Goal: Task Accomplishment & Management: Contribute content

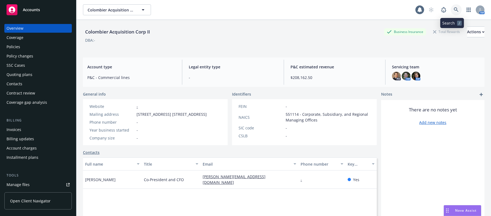
click at [454, 10] on icon at bounding box center [456, 9] width 5 height 5
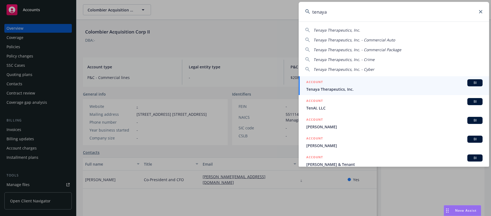
type input "tenaya"
click at [332, 88] on span "Tenaya Therapeutics, Inc." at bounding box center [394, 89] width 176 height 6
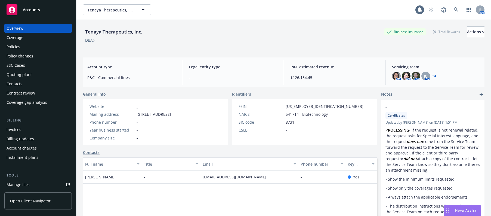
click at [18, 130] on div "Invoices" at bounding box center [14, 129] width 15 height 9
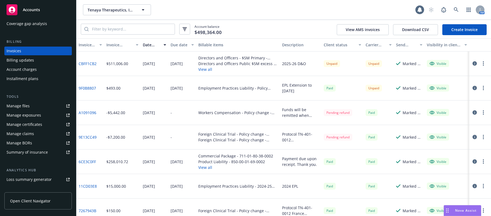
scroll to position [95, 0]
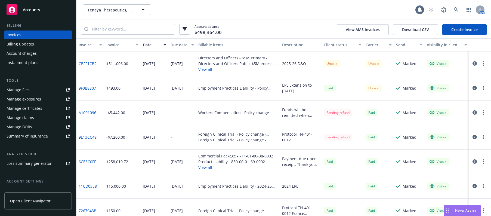
click at [19, 91] on div "Manage files" at bounding box center [18, 89] width 23 height 9
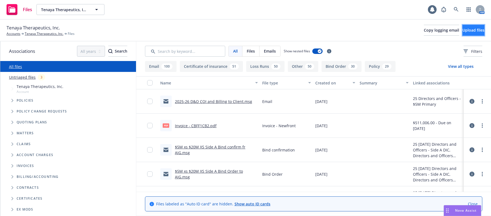
click at [462, 30] on span "Upload files" at bounding box center [473, 29] width 22 height 5
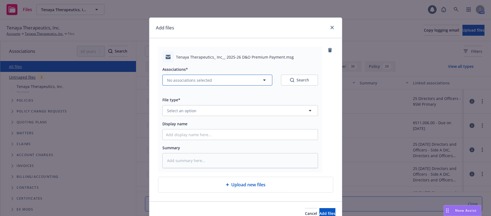
click at [188, 81] on span "No associations selected" at bounding box center [189, 80] width 45 height 6
type textarea "x"
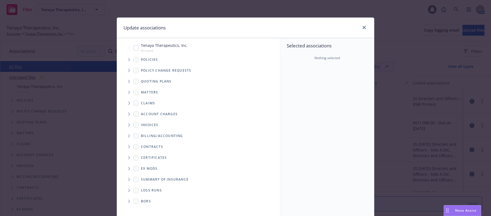
click at [128, 60] on icon "Tree Example" at bounding box center [129, 59] width 2 height 3
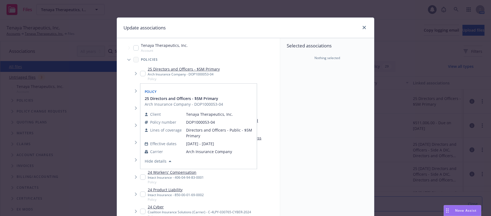
click at [140, 73] on input "Tree Example" at bounding box center [142, 73] width 5 height 5
checkbox input "true"
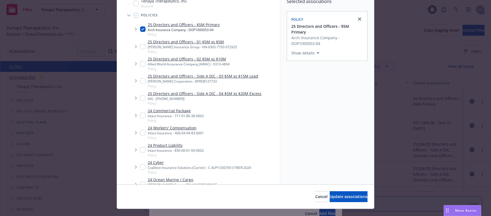
scroll to position [55, 0]
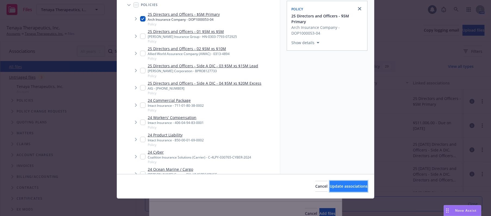
click at [334, 186] on span "Update associations" at bounding box center [349, 185] width 38 height 5
type textarea "x"
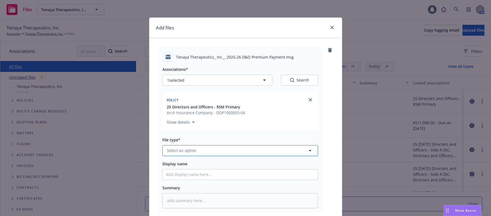
click at [188, 151] on span "Select an option" at bounding box center [181, 150] width 29 height 6
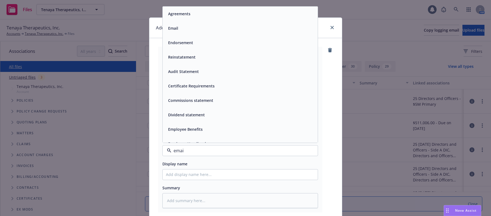
type input "email"
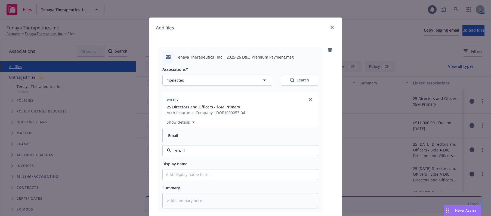
click at [172, 135] on span "Email" at bounding box center [173, 135] width 10 height 6
click at [201, 174] on input "Display name" at bounding box center [240, 174] width 155 height 10
type textarea "x"
type input "2"
type textarea "x"
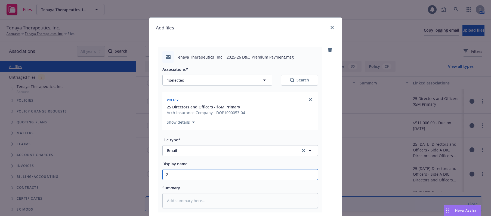
type input "20"
type textarea "x"
type input "202"
type textarea "x"
type input "2025"
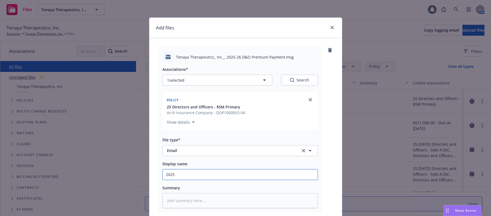
type textarea "x"
type input "2025-"
type textarea "x"
type input "2025-2"
type textarea "x"
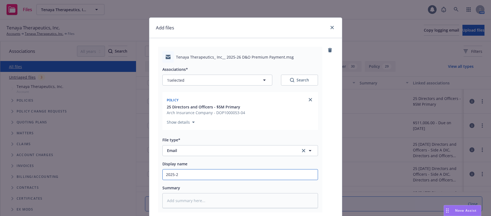
type input "2025-26"
type textarea "x"
type input "2025-26"
type textarea "x"
type input "2025-26 D"
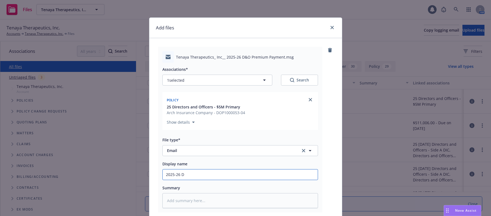
type textarea "x"
type input "2025-26 D&"
type textarea "x"
type input "2025-26 D&O"
type textarea "x"
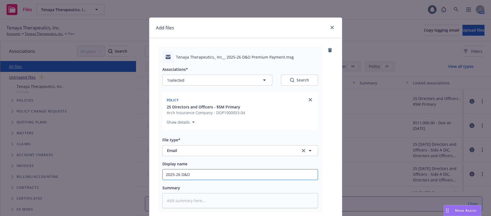
type input "2025-26 D&O"
type textarea "x"
type input "2025-26 D&O P"
type textarea "x"
type input "2025-26 D&O Pre"
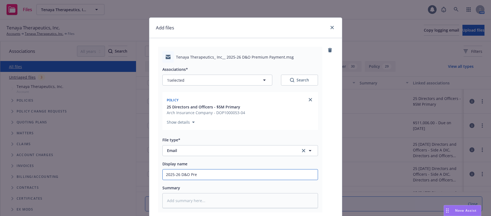
type textarea "x"
type input "2025-26 D&O Premi"
type textarea "x"
type input "2025-26 D&O Premiu"
type textarea "x"
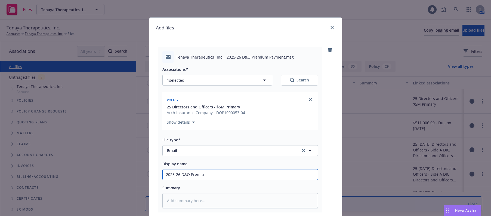
type input "2025-26 D&O Premium"
type textarea "x"
type input "2025-26 D&O Premium"
type textarea "x"
type input "2025-26 D&O Premium F"
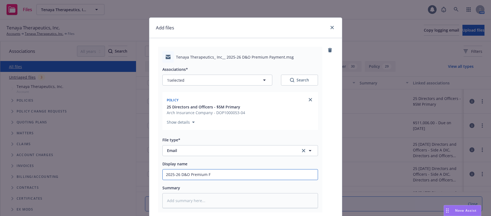
type textarea "x"
type input "2025-26 D&O Premium Fo"
type textarea "x"
type input "2025-26 D&O Premium Fol"
type textarea "x"
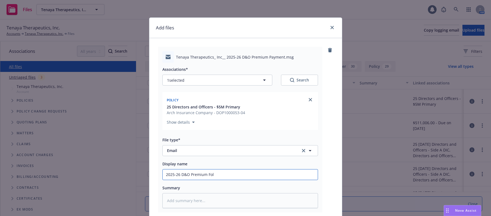
type input "2025-26 D&O Premium Foll"
type textarea "x"
type input "2025-26 D&O Premium Follo"
type textarea "x"
type input "2025-26 D&O Premium Follow"
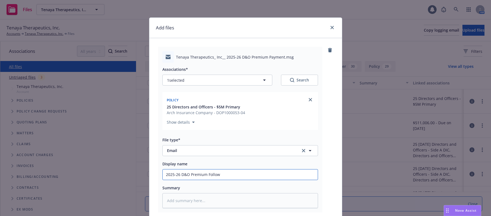
type textarea "x"
type input "2025-26 D&O Premium Follow"
type textarea "x"
type input "2025-26 D&O Premium Follow u"
type textarea "x"
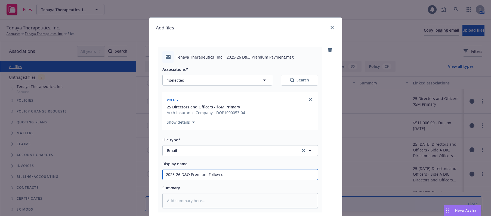
type input "2025-26 D&O Premium Follow up"
type textarea "x"
type input "2025-26 D&O Premium Follow up"
type textarea "x"
type input "2025-26 D&O Premium Follow up t"
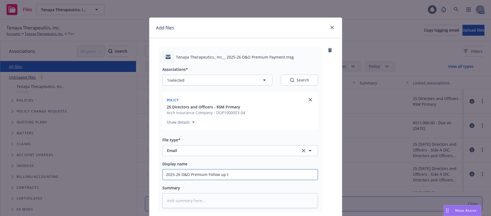
type textarea "x"
type input "2025-26 D&O Premium Follow up to"
type textarea "x"
type input "2025-26 D&O Premium Follow up to"
type textarea "x"
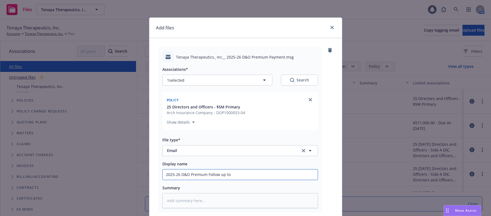
type input "2025-26 D&O Premium Follow up to C"
type textarea "x"
type input "2025-26 D&O Premium Follow up to Cl"
type textarea "x"
type input "2025-26 D&O Premium Follow up to Cli"
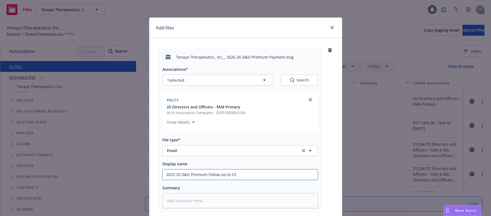
type textarea "x"
type input "2025-26 D&O Premium Follow up to Clie"
type textarea "x"
type input "2025-26 D&O Premium Follow up to Clien"
type textarea "x"
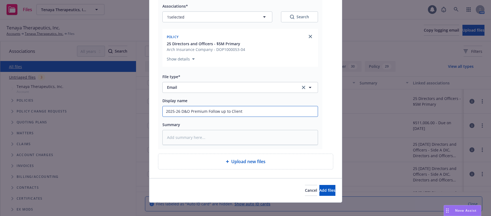
scroll to position [67, 0]
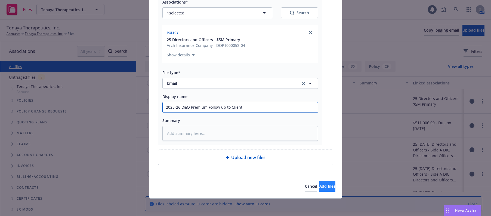
type input "2025-26 D&O Premium Follow up to Client"
click at [319, 185] on span "Add files" at bounding box center [327, 185] width 16 height 5
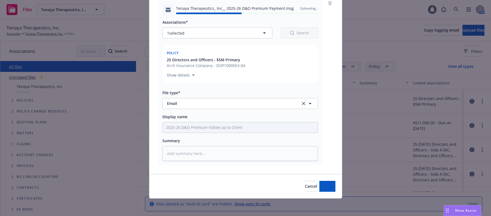
type textarea "x"
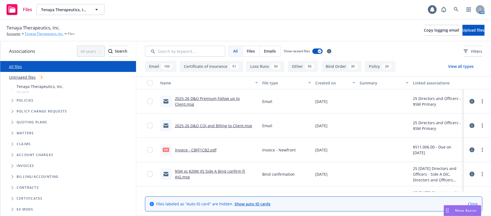
click at [45, 33] on link "Tenaya Therapeutics, Inc." at bounding box center [44, 33] width 39 height 5
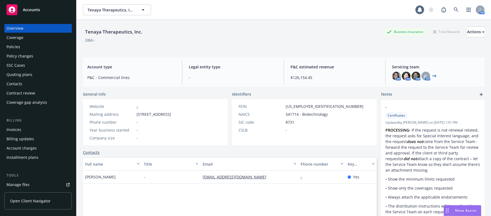
click at [16, 129] on div "Invoices" at bounding box center [14, 129] width 15 height 9
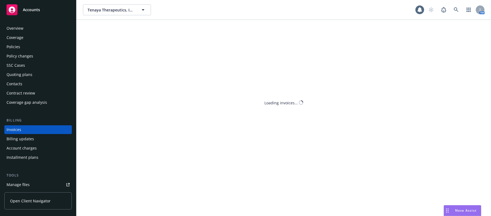
scroll to position [13, 0]
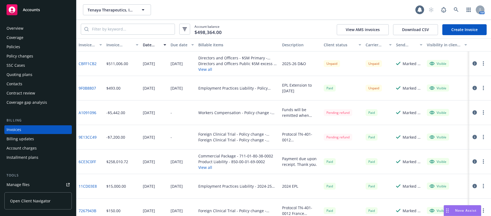
scroll to position [13, 0]
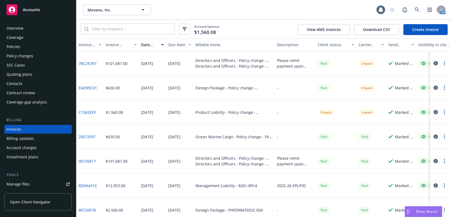
scroll to position [47, 0]
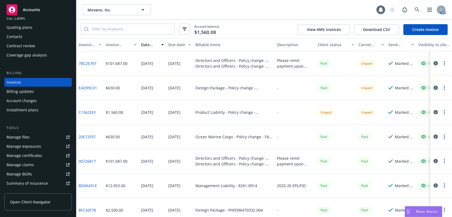
click at [13, 138] on div "Manage files" at bounding box center [18, 137] width 23 height 9
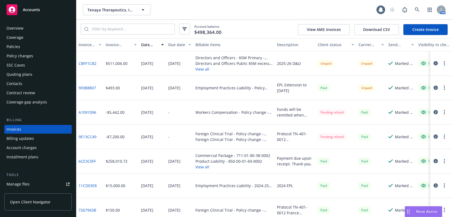
scroll to position [47, 0]
